Goal: Task Accomplishment & Management: Manage account settings

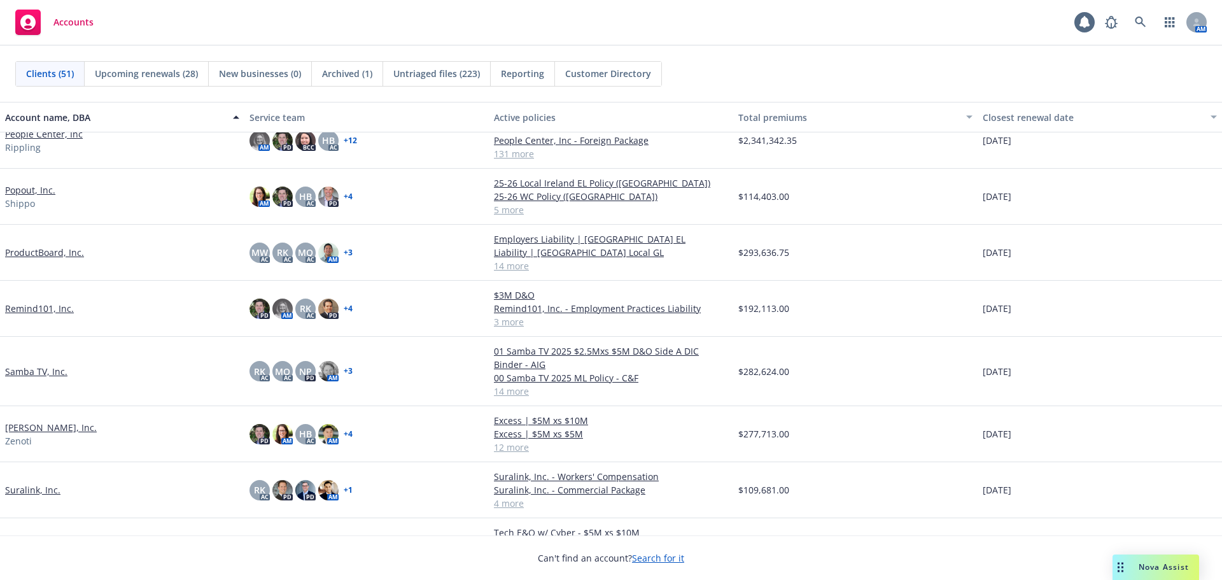
scroll to position [1846, 0]
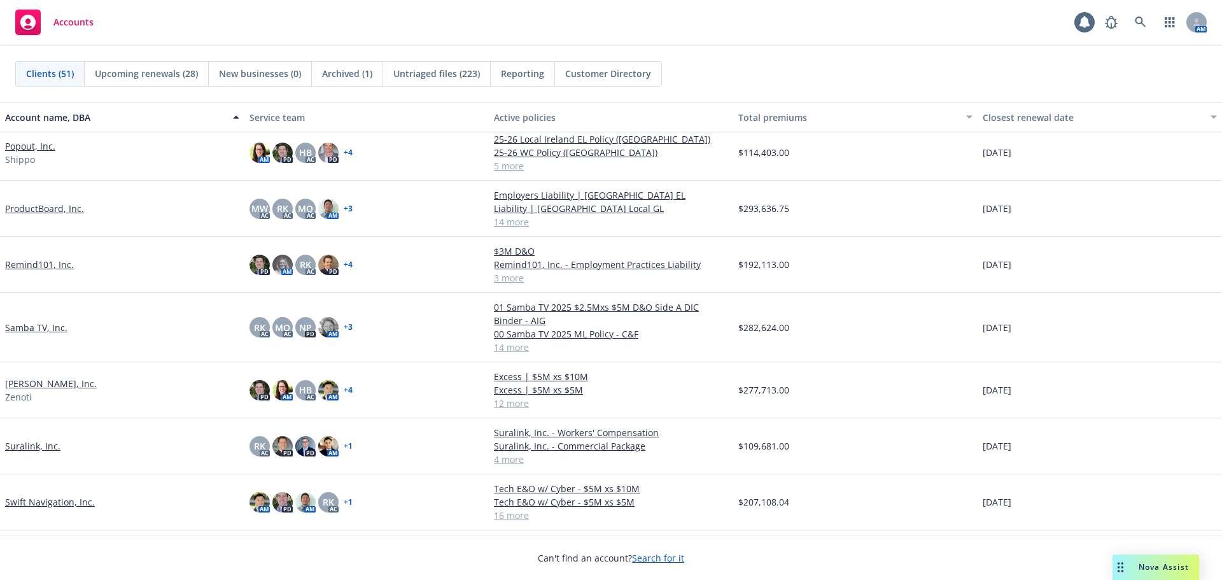
click at [39, 446] on link "Suralink, Inc." at bounding box center [32, 445] width 55 height 13
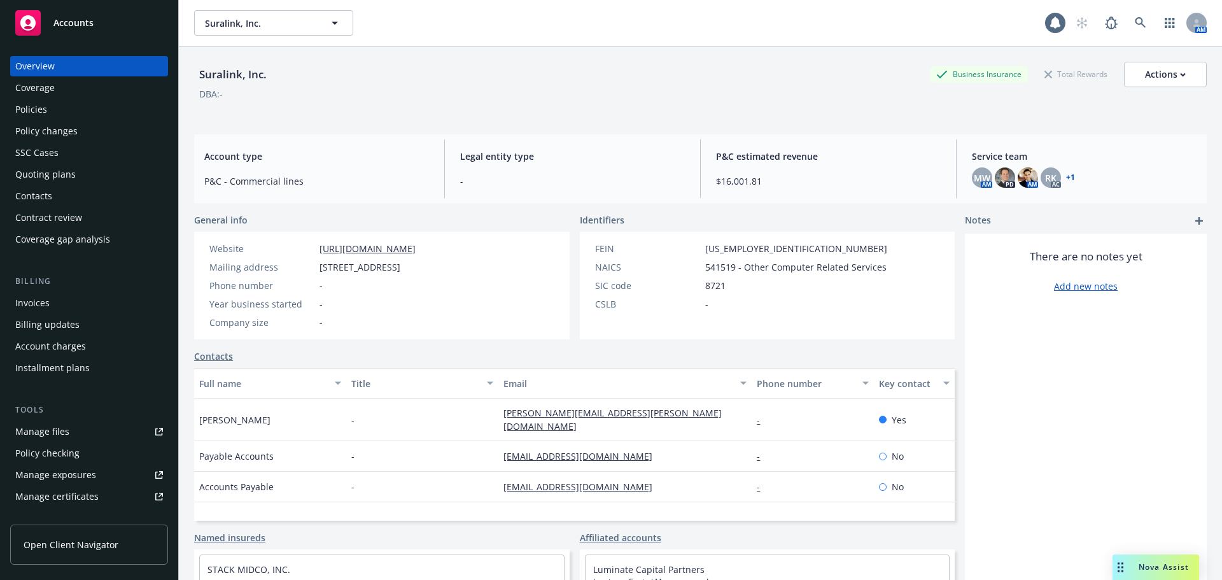
click at [95, 134] on div "Policy changes" at bounding box center [89, 131] width 148 height 20
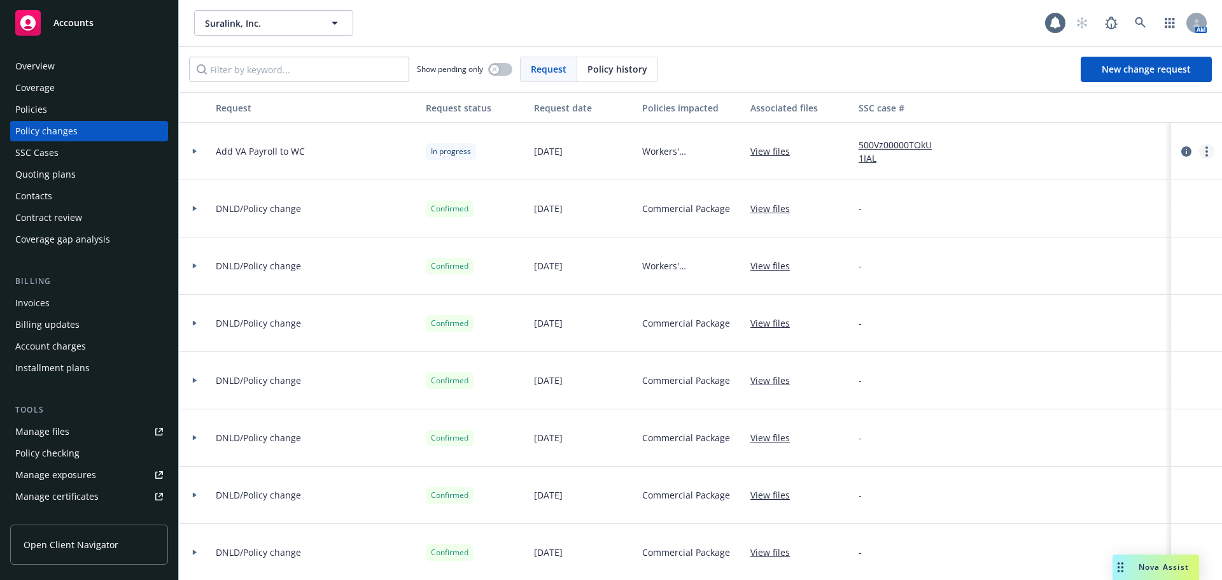
click at [1199, 154] on link "more" at bounding box center [1206, 151] width 15 height 15
click at [1093, 245] on link "Resume workflow" at bounding box center [1095, 253] width 218 height 25
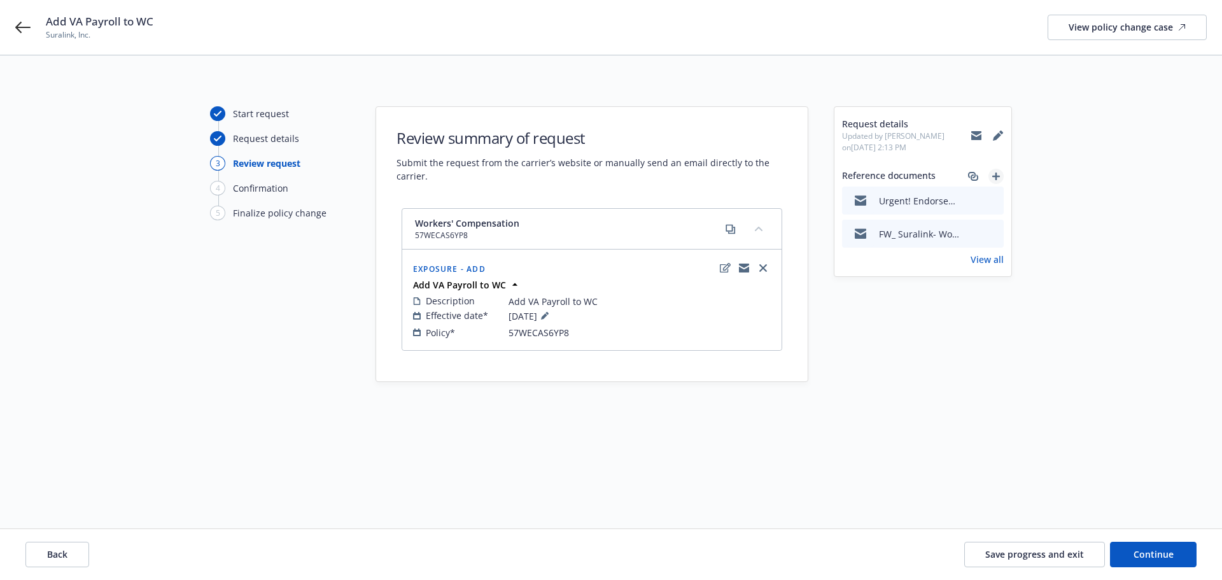
click at [999, 178] on icon "add" at bounding box center [996, 177] width 8 height 8
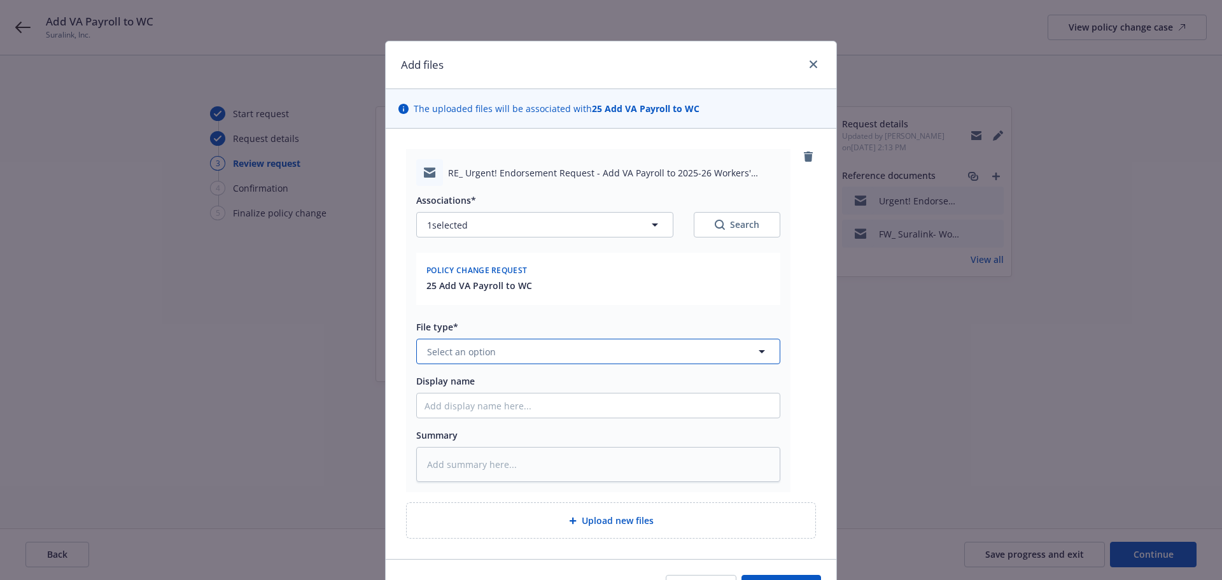
click at [547, 348] on button "Select an option" at bounding box center [598, 351] width 364 height 25
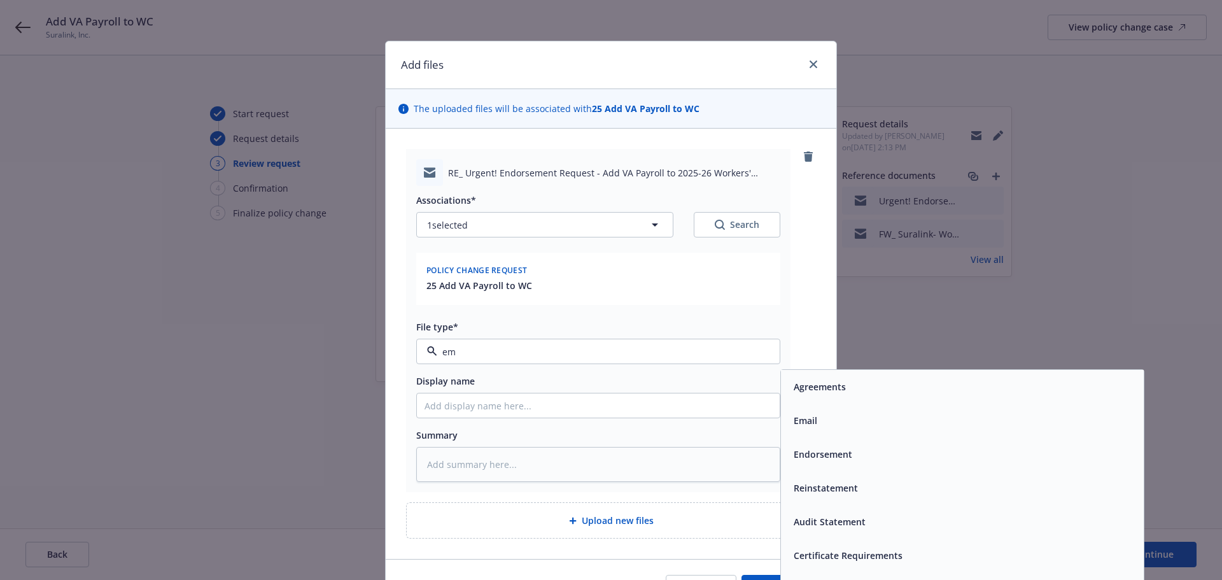
type input "ema"
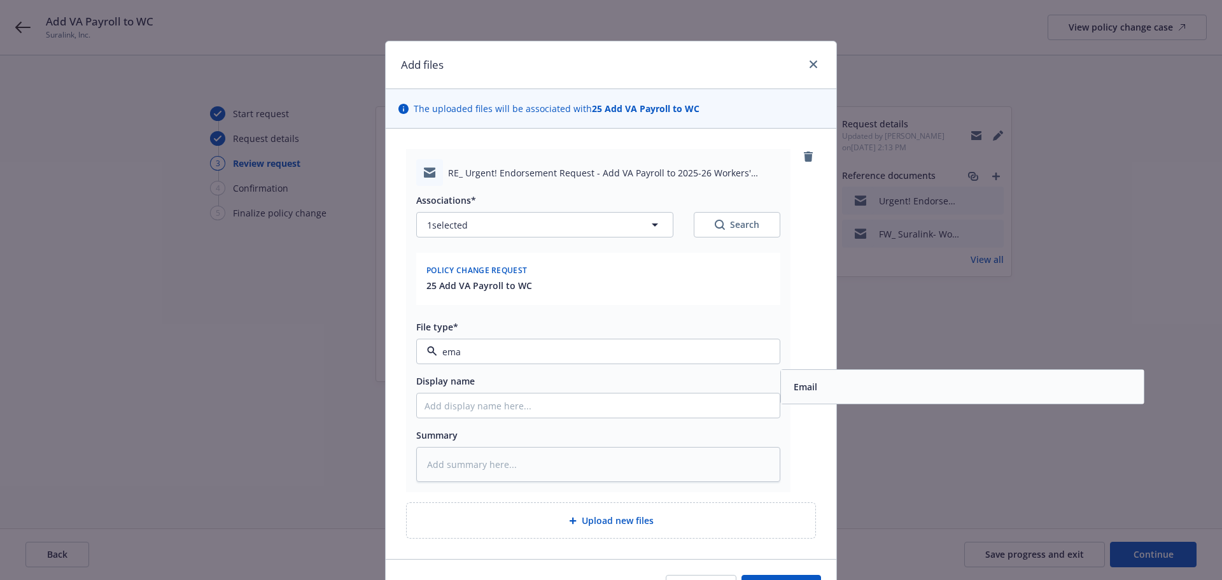
click at [840, 385] on div "Email" at bounding box center [963, 386] width 348 height 18
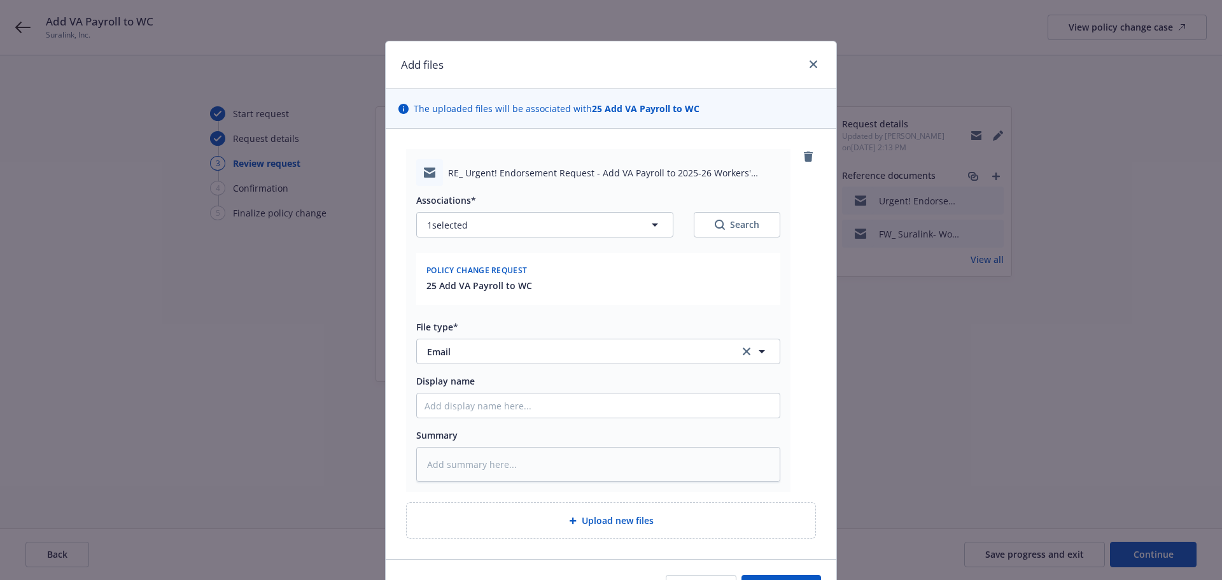
click at [821, 397] on div "RE_ Urgent! Endorsement Request - Add VA Payroll to 2025-26 Workers' Compensati…" at bounding box center [611, 344] width 451 height 430
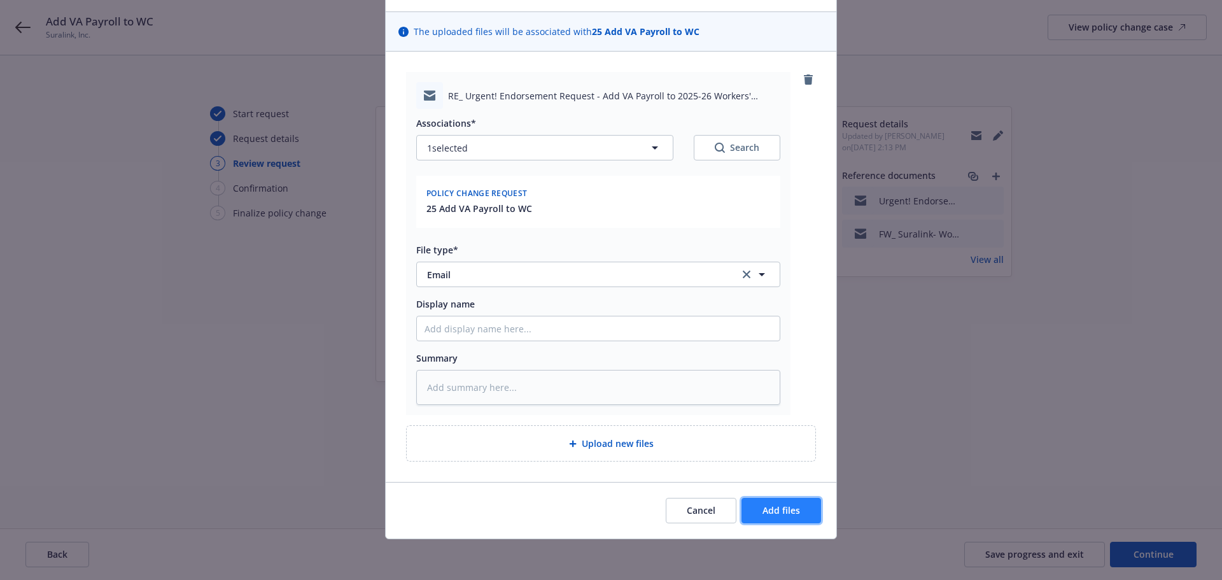
click at [786, 505] on span "Add files" at bounding box center [782, 510] width 38 height 12
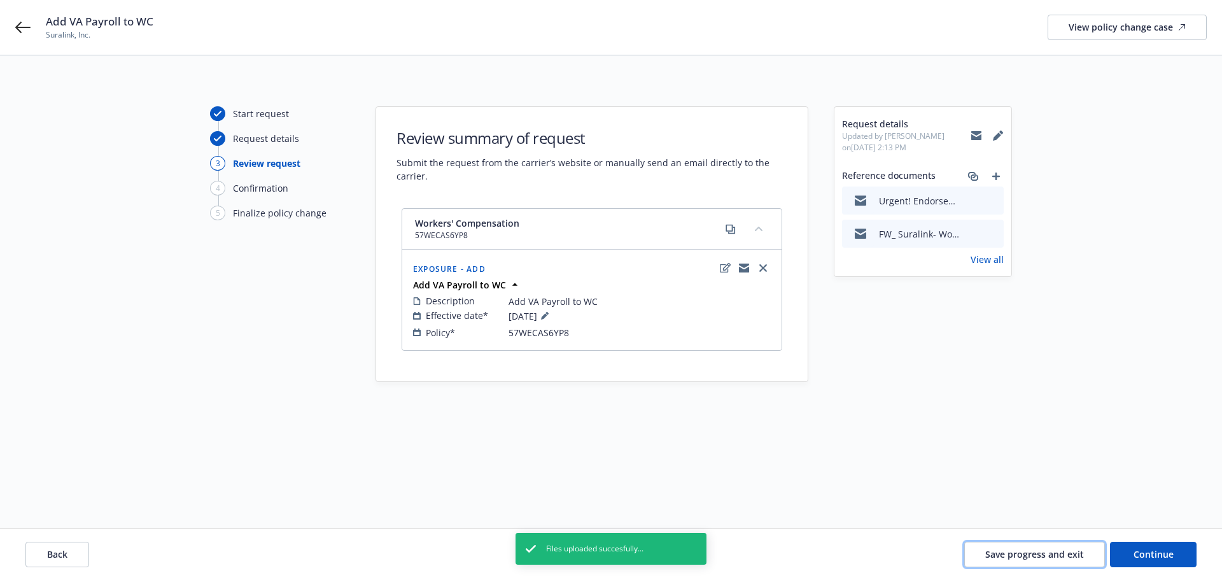
click at [1058, 561] on button "Save progress and exit" at bounding box center [1034, 554] width 141 height 25
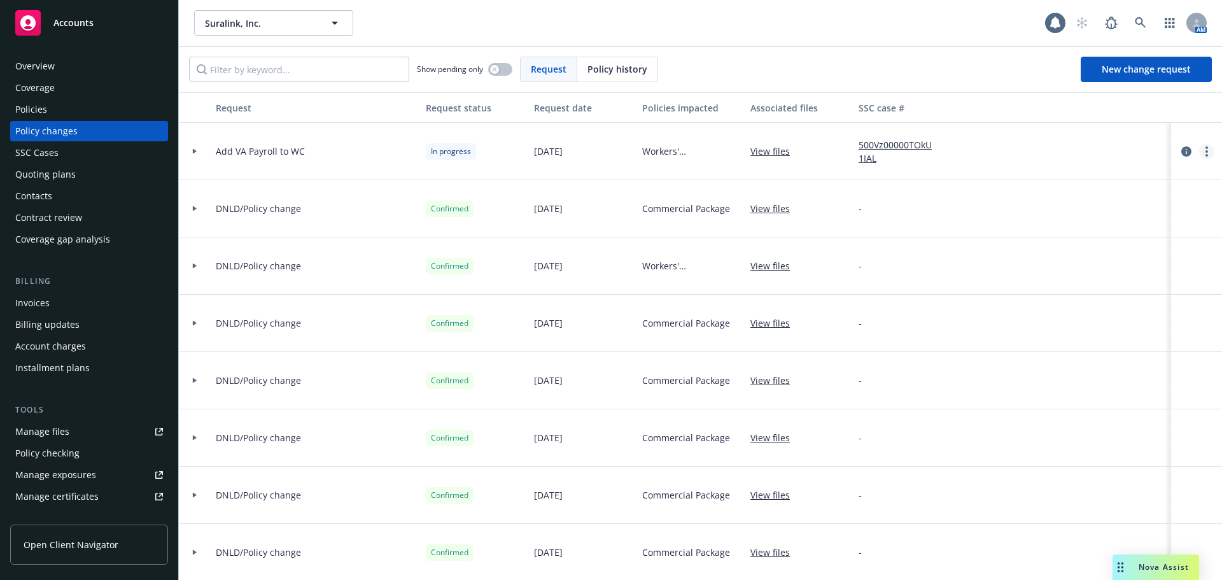
click at [1199, 152] on link "more" at bounding box center [1206, 151] width 15 height 15
click at [1046, 259] on link "Resume workflow" at bounding box center [1095, 253] width 218 height 25
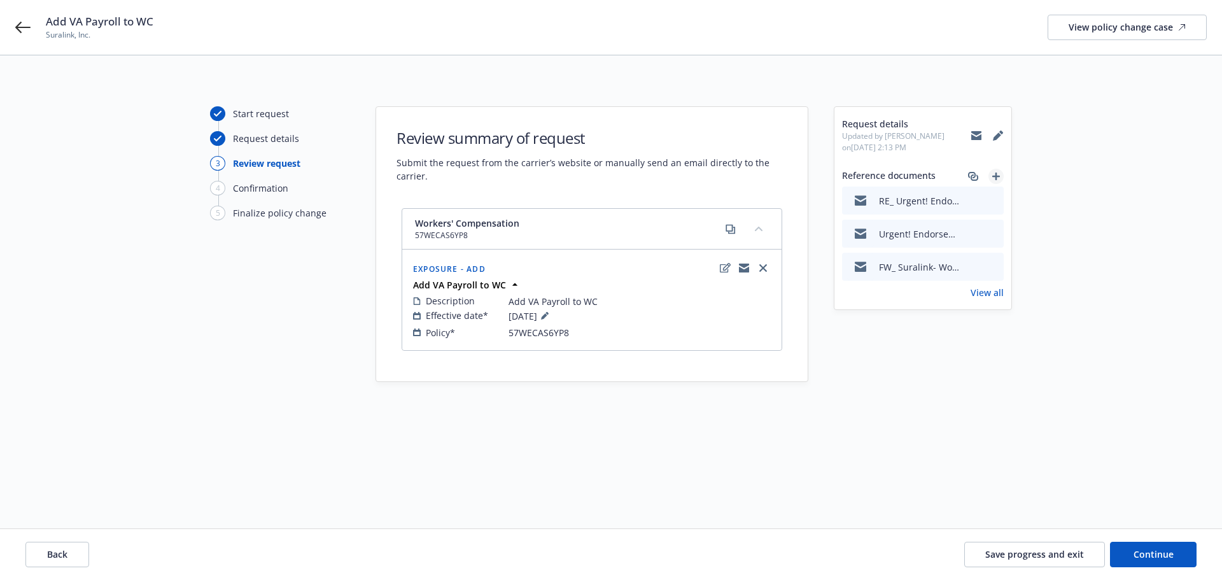
click at [997, 175] on icon "add" at bounding box center [996, 177] width 8 height 8
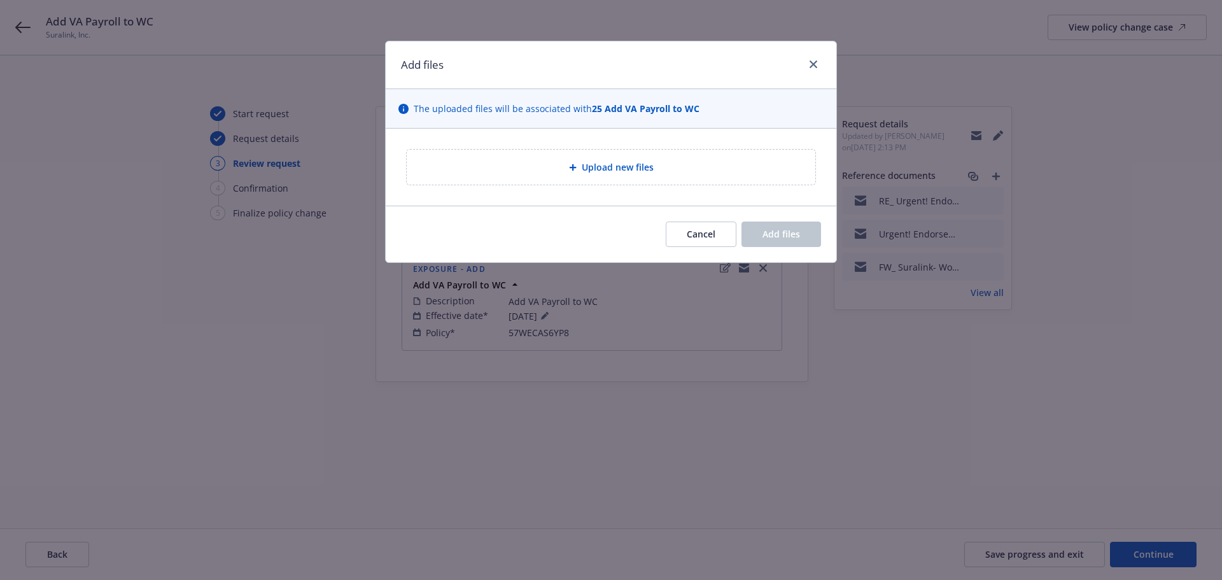
type textarea "x"
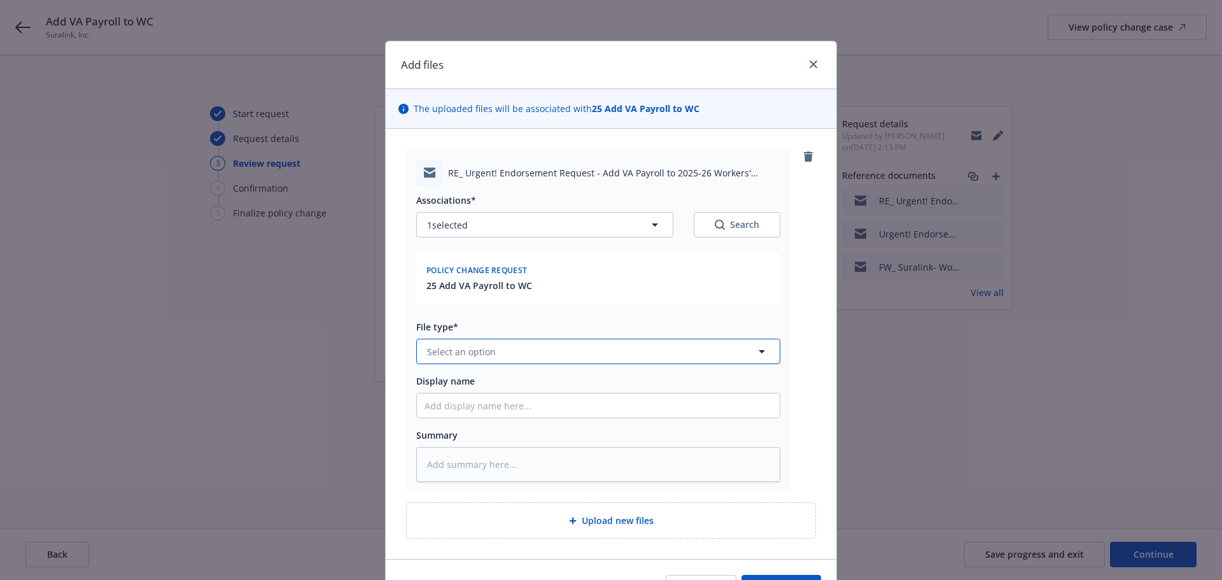
click at [491, 354] on button "Select an option" at bounding box center [598, 351] width 364 height 25
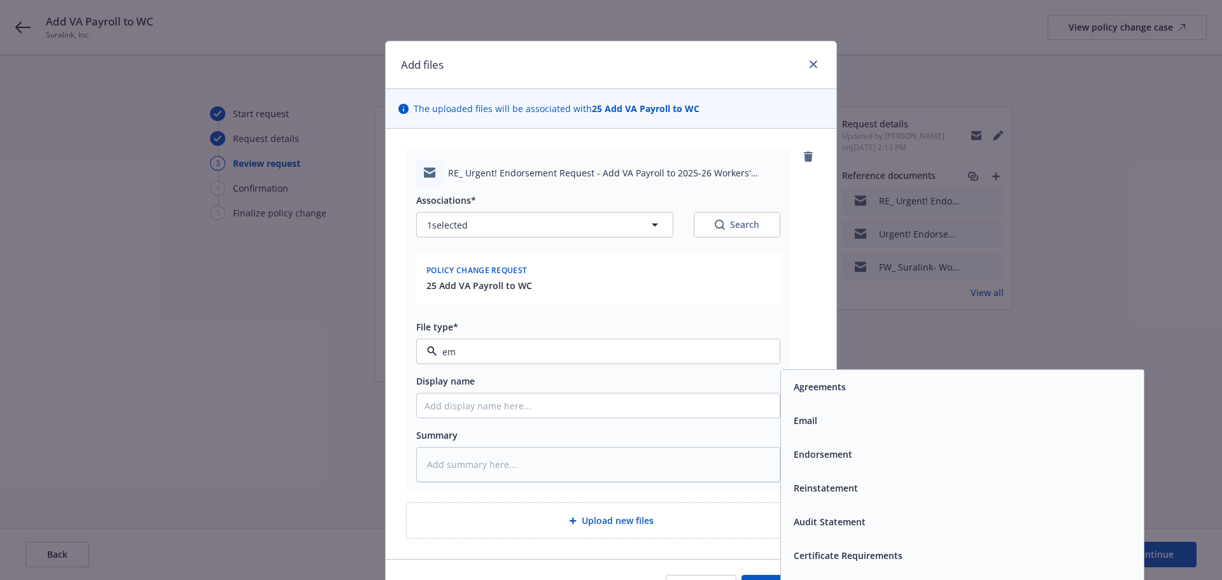
type input "ema"
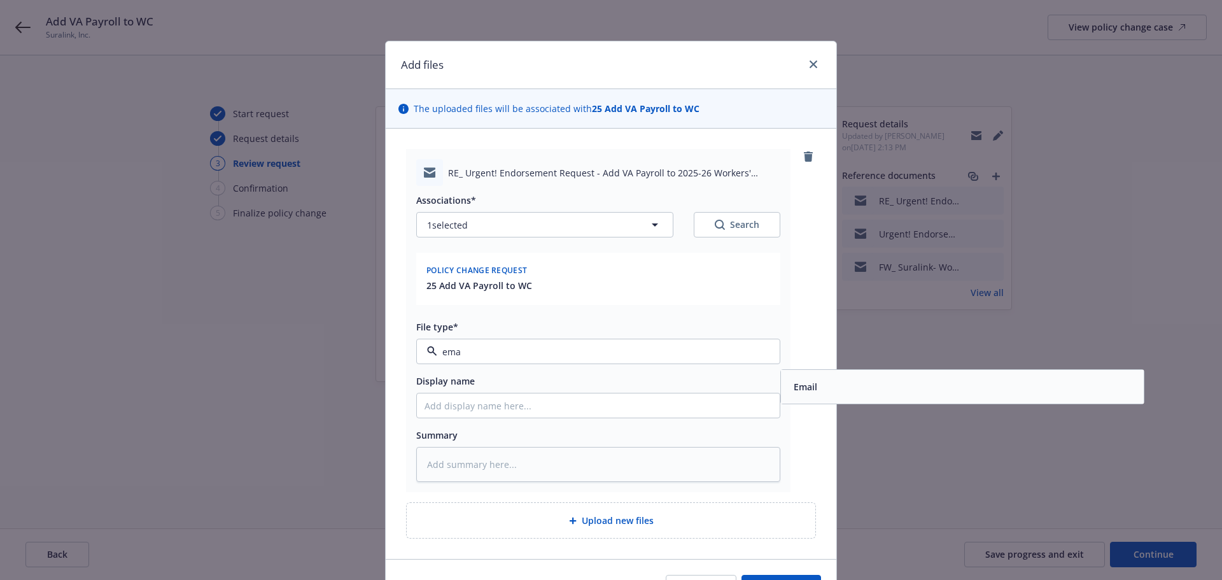
click at [805, 386] on span "Email" at bounding box center [806, 386] width 24 height 13
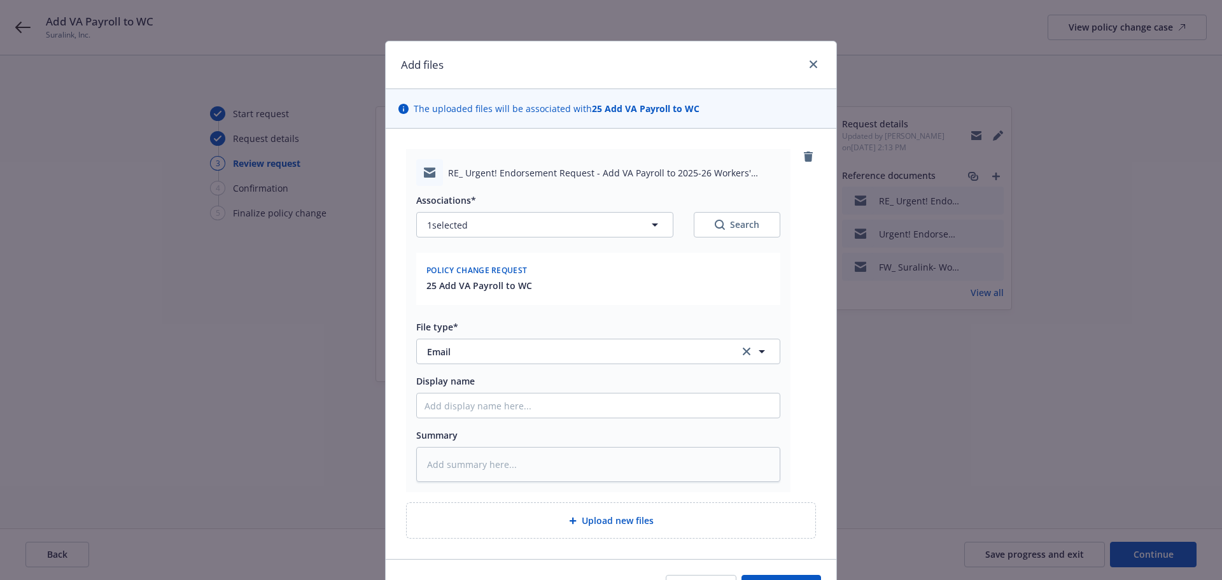
click at [805, 386] on div "RE_ Urgent! Endorsement Request - Add VA Payroll to 2025-26 Workers' Compensati…" at bounding box center [611, 320] width 410 height 343
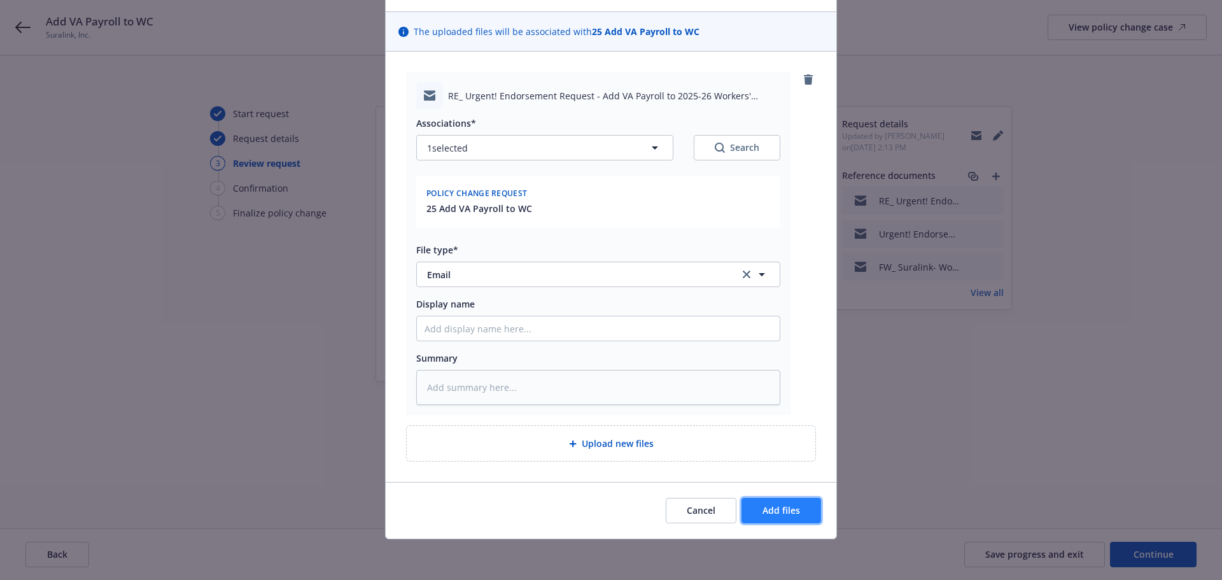
click at [800, 507] on button "Add files" at bounding box center [782, 510] width 80 height 25
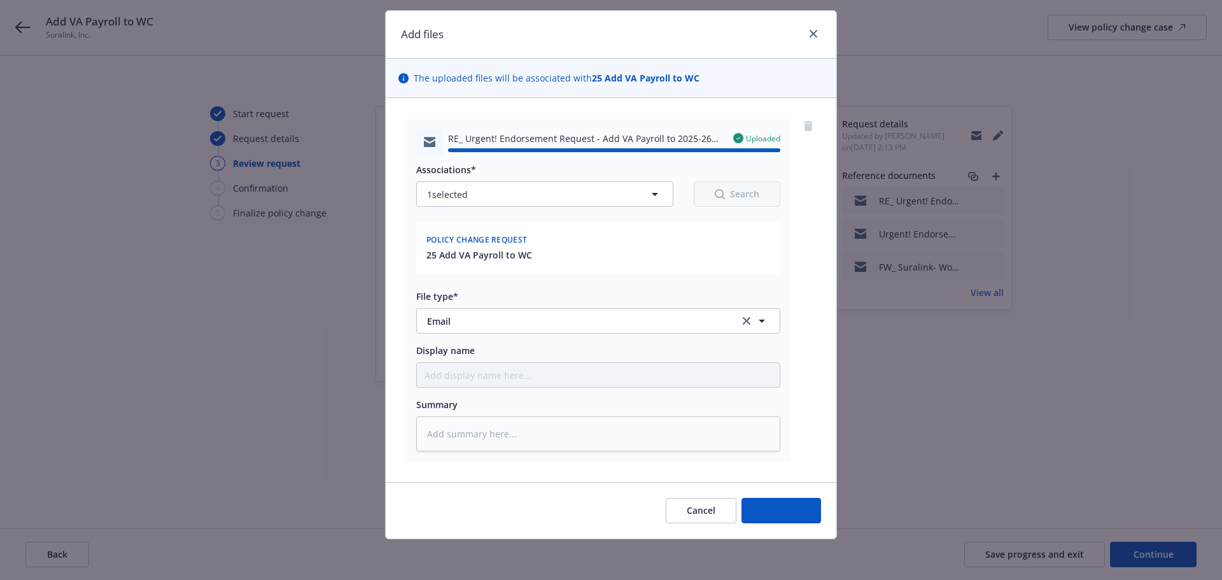
type textarea "x"
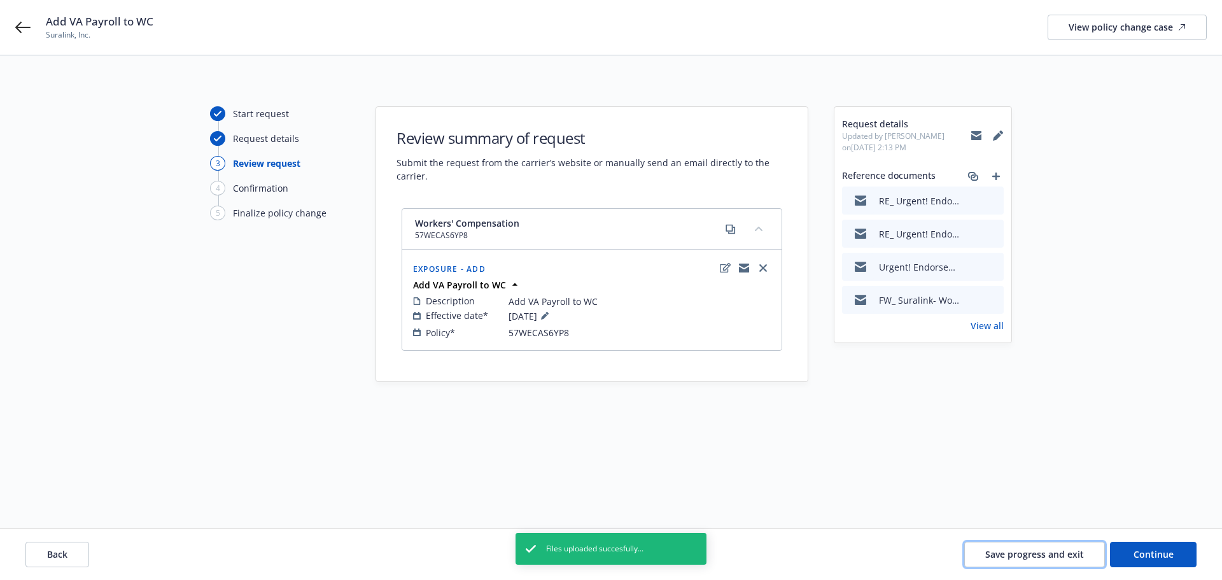
click at [1021, 552] on span "Save progress and exit" at bounding box center [1034, 554] width 99 height 12
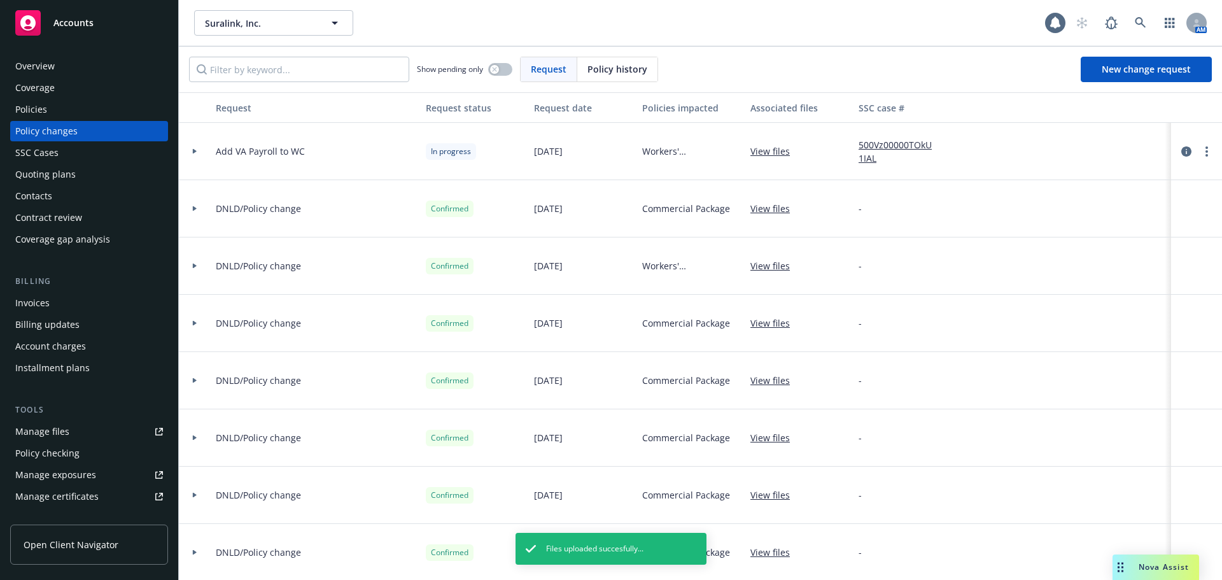
click at [111, 27] on div "Accounts" at bounding box center [89, 22] width 148 height 25
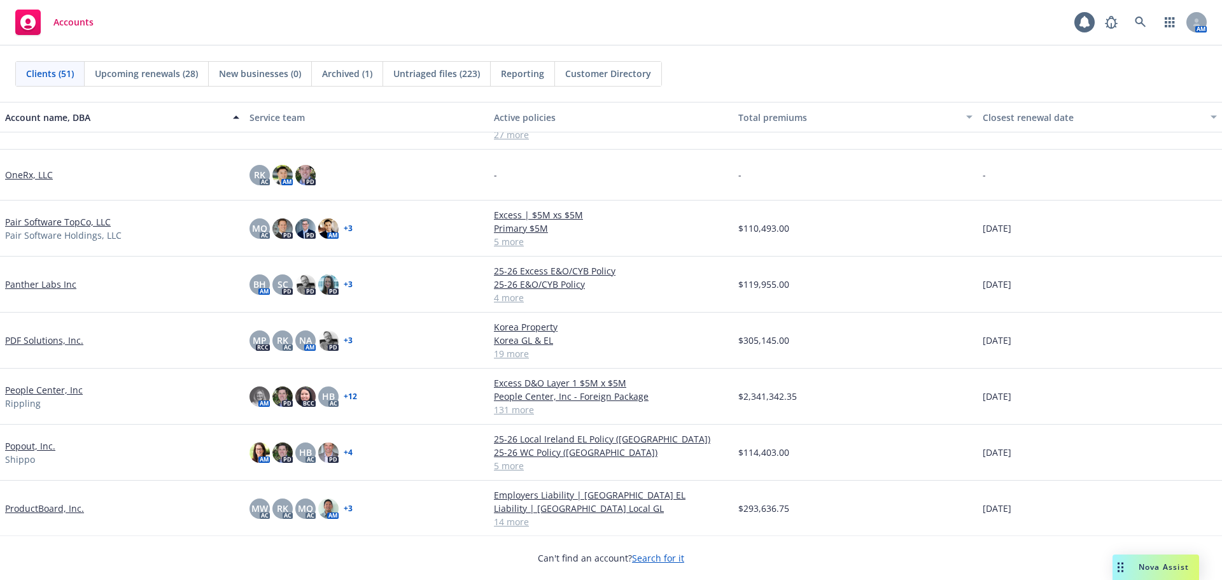
scroll to position [1591, 0]
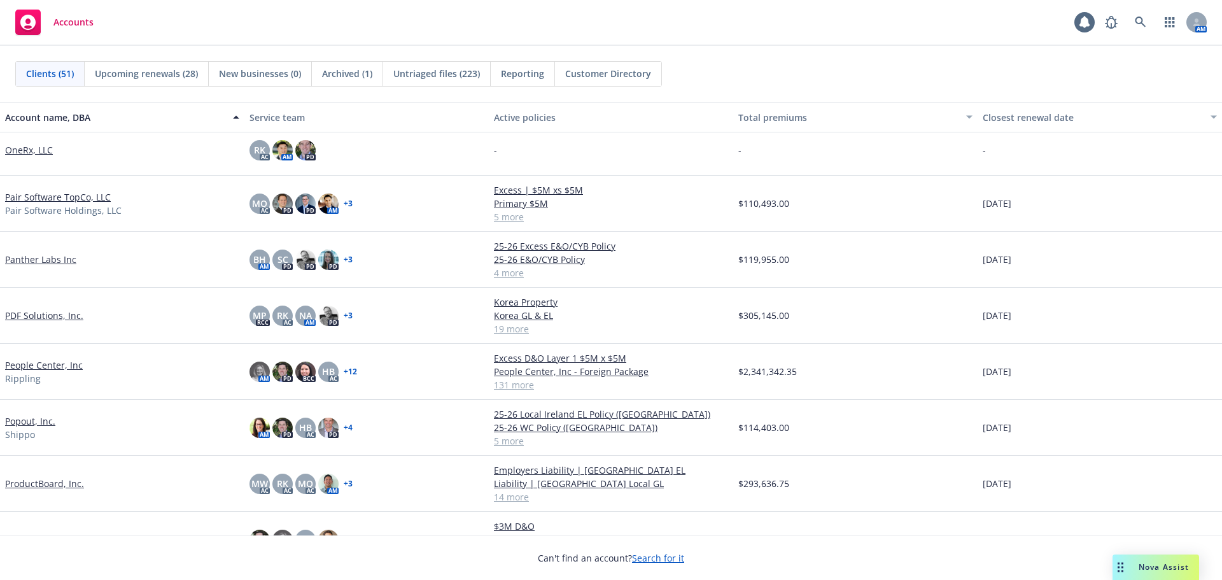
click at [62, 367] on link "People Center, Inc" at bounding box center [44, 364] width 78 height 13
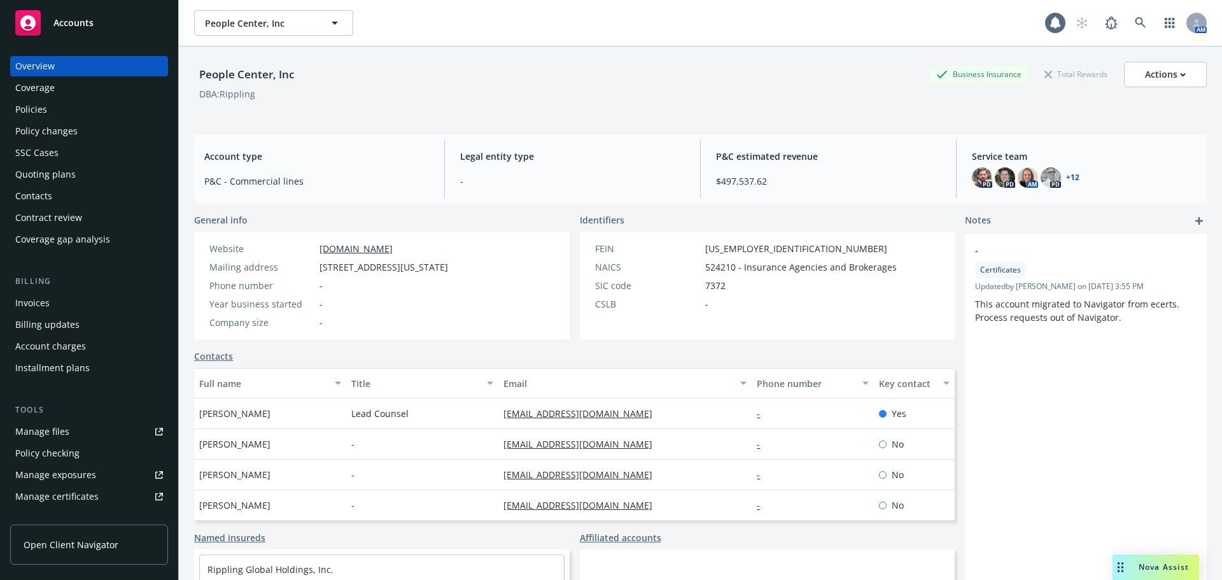
click at [104, 491] on link "Manage certificates" at bounding box center [89, 496] width 158 height 20
click at [76, 127] on div "Policy changes" at bounding box center [89, 131] width 148 height 20
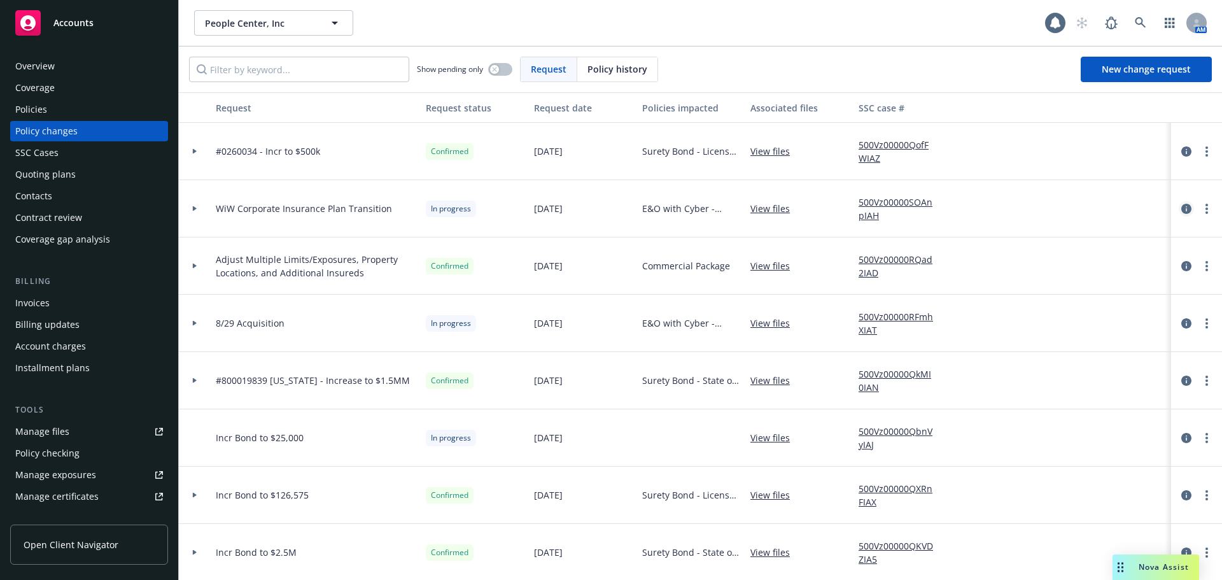
click at [1181, 211] on icon "circleInformation" at bounding box center [1186, 209] width 10 height 10
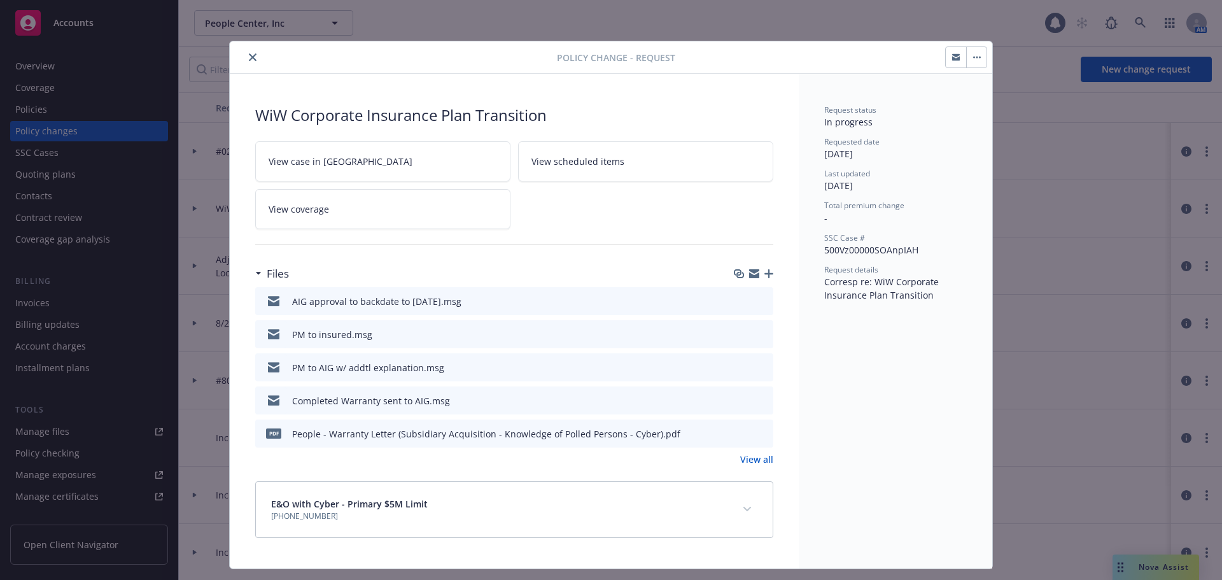
click at [760, 301] on icon "preview file" at bounding box center [761, 300] width 11 height 9
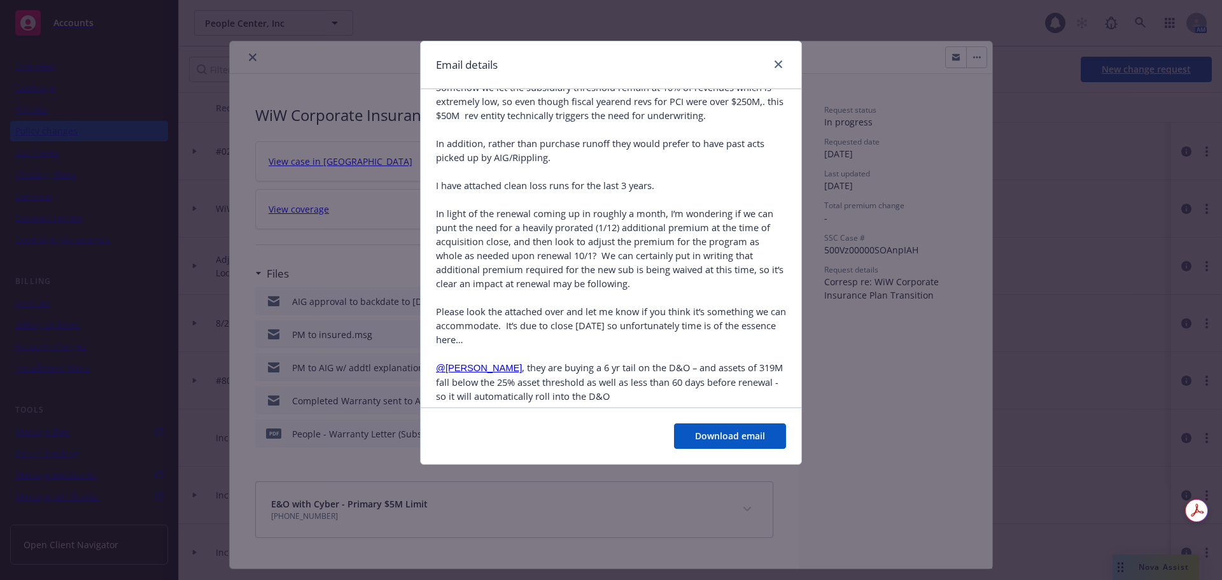
scroll to position [4276, 0]
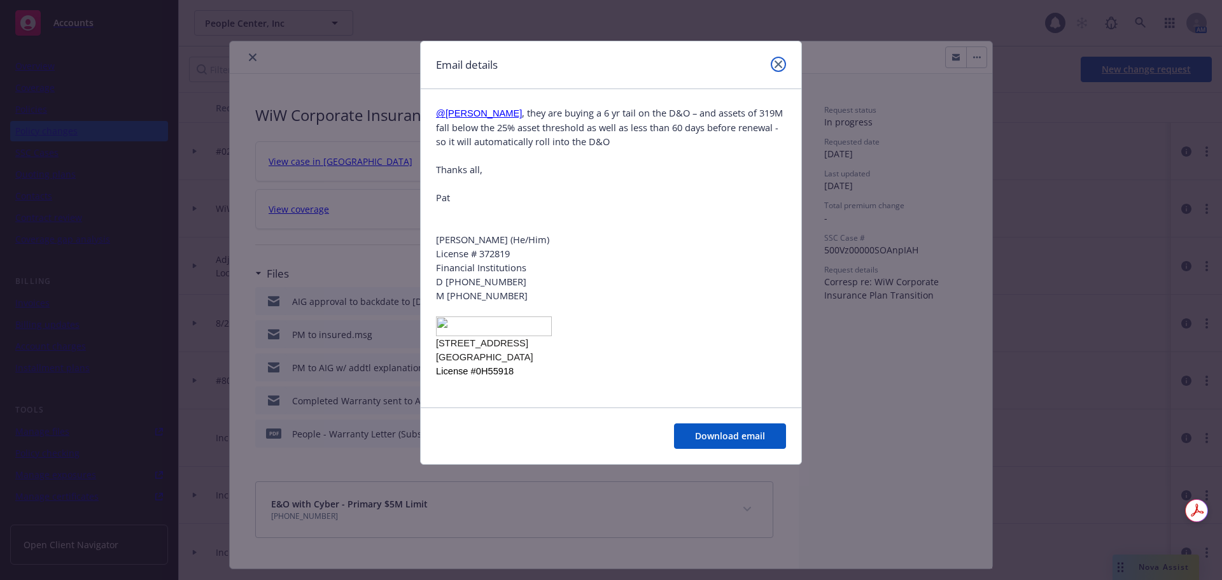
click at [782, 60] on link "close" at bounding box center [778, 64] width 15 height 15
